Goal: Navigation & Orientation: Understand site structure

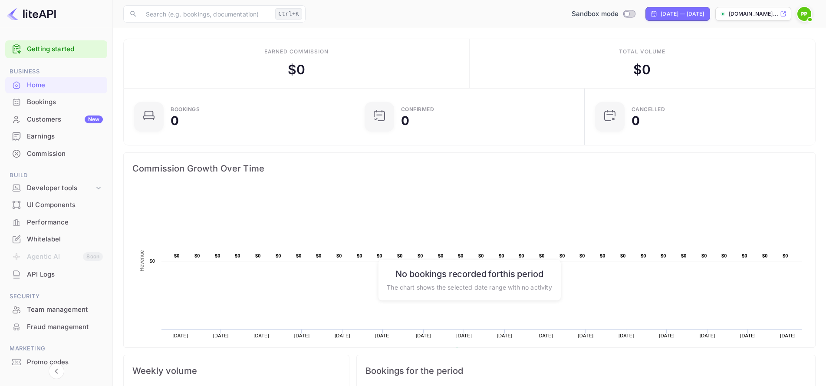
scroll to position [135, 219]
click at [66, 191] on div "Developer tools" at bounding box center [60, 188] width 67 height 10
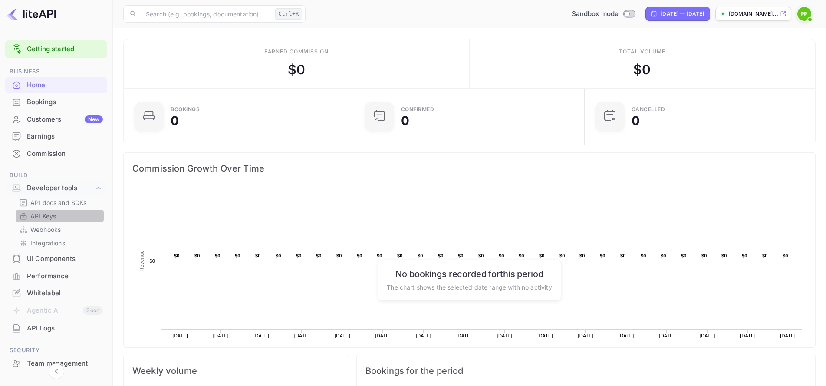
click at [46, 217] on p "API Keys" at bounding box center [43, 215] width 26 height 9
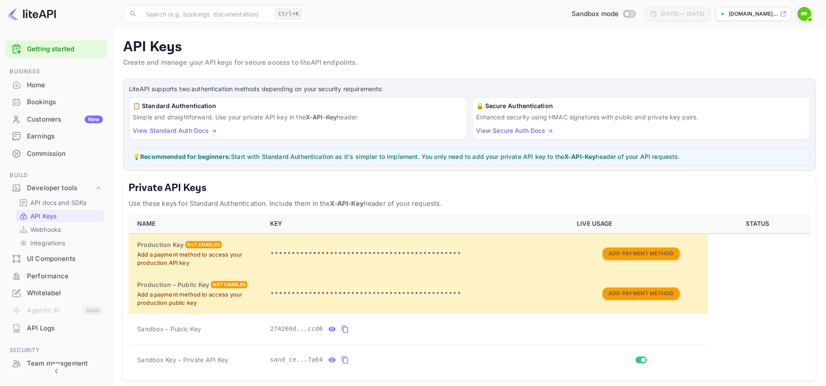
click at [44, 201] on p "API docs and SDKs" at bounding box center [58, 202] width 56 height 9
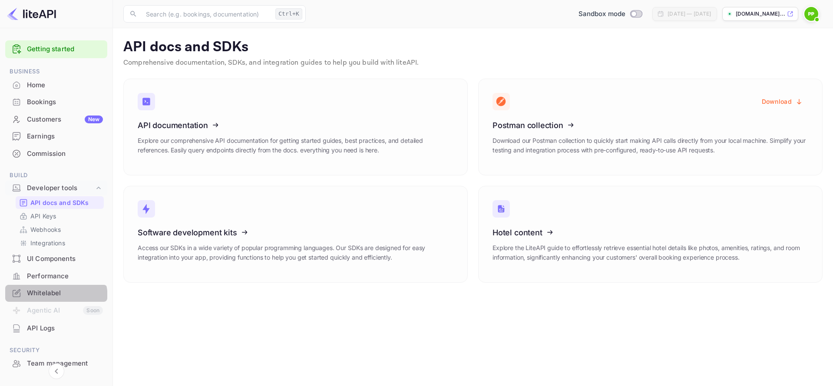
click at [45, 298] on div "Whitelabel" at bounding box center [56, 293] width 102 height 17
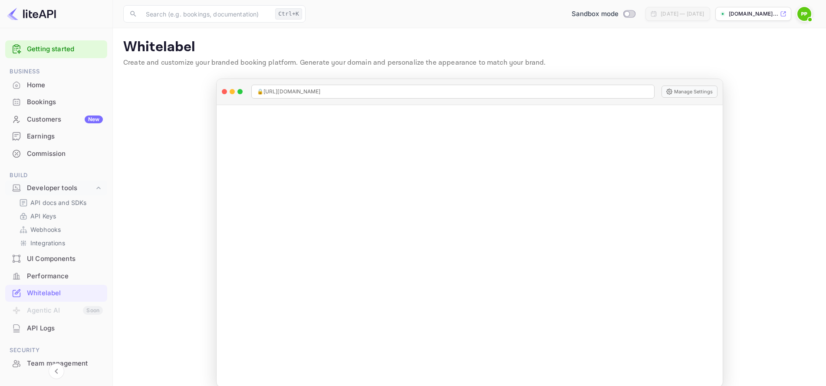
scroll to position [86, 0]
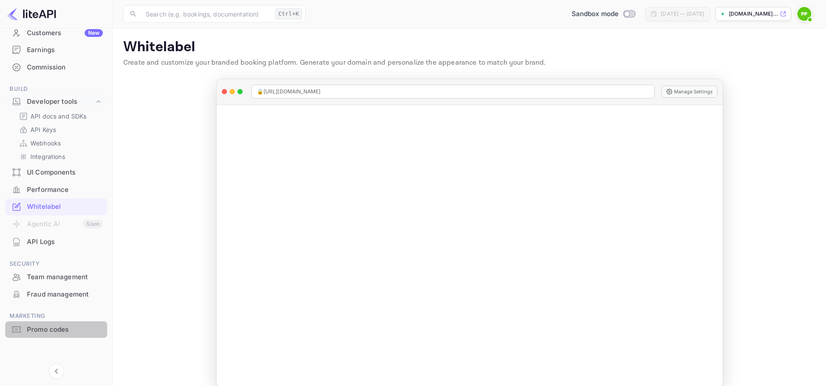
click at [67, 329] on div "Promo codes" at bounding box center [65, 330] width 76 height 10
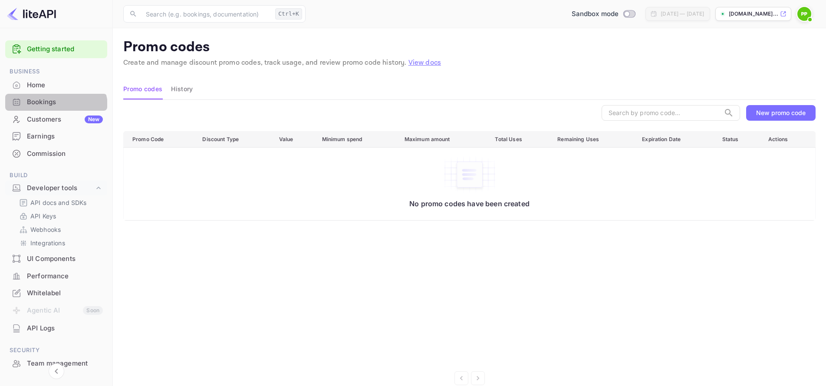
click at [50, 109] on div "Bookings" at bounding box center [56, 102] width 102 height 17
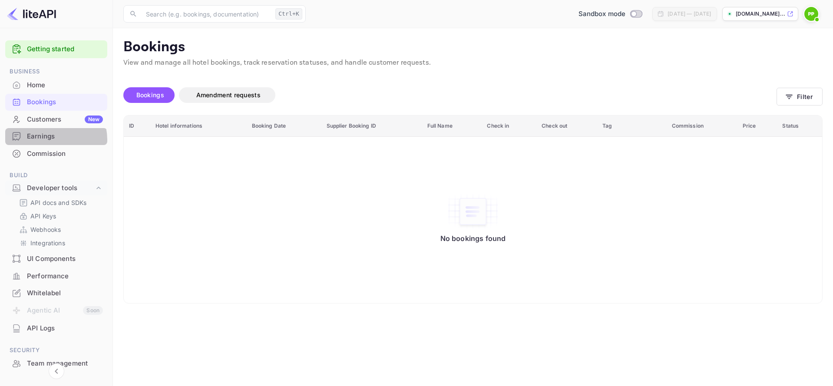
click at [43, 140] on div "Earnings" at bounding box center [65, 137] width 76 height 10
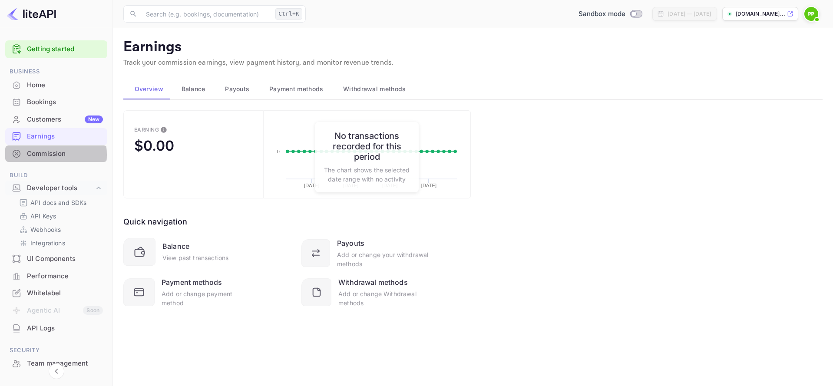
click at [39, 155] on div "Commission" at bounding box center [65, 154] width 76 height 10
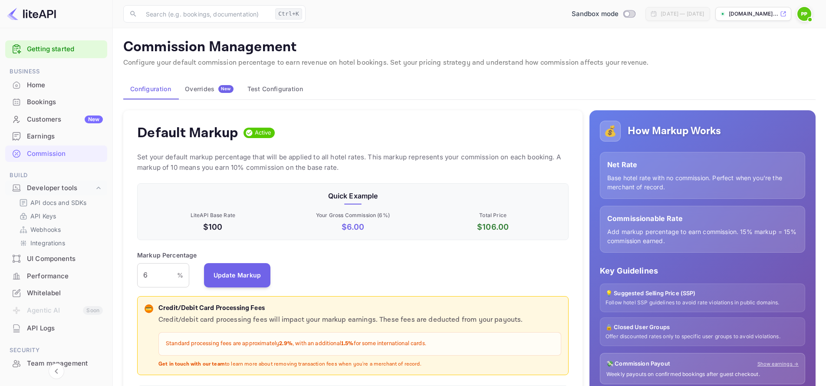
scroll to position [148, 425]
drag, startPoint x: 36, startPoint y: 148, endPoint x: 54, endPoint y: 86, distance: 65.4
click at [54, 86] on div "Home" at bounding box center [65, 85] width 76 height 10
